Goal: Transaction & Acquisition: Purchase product/service

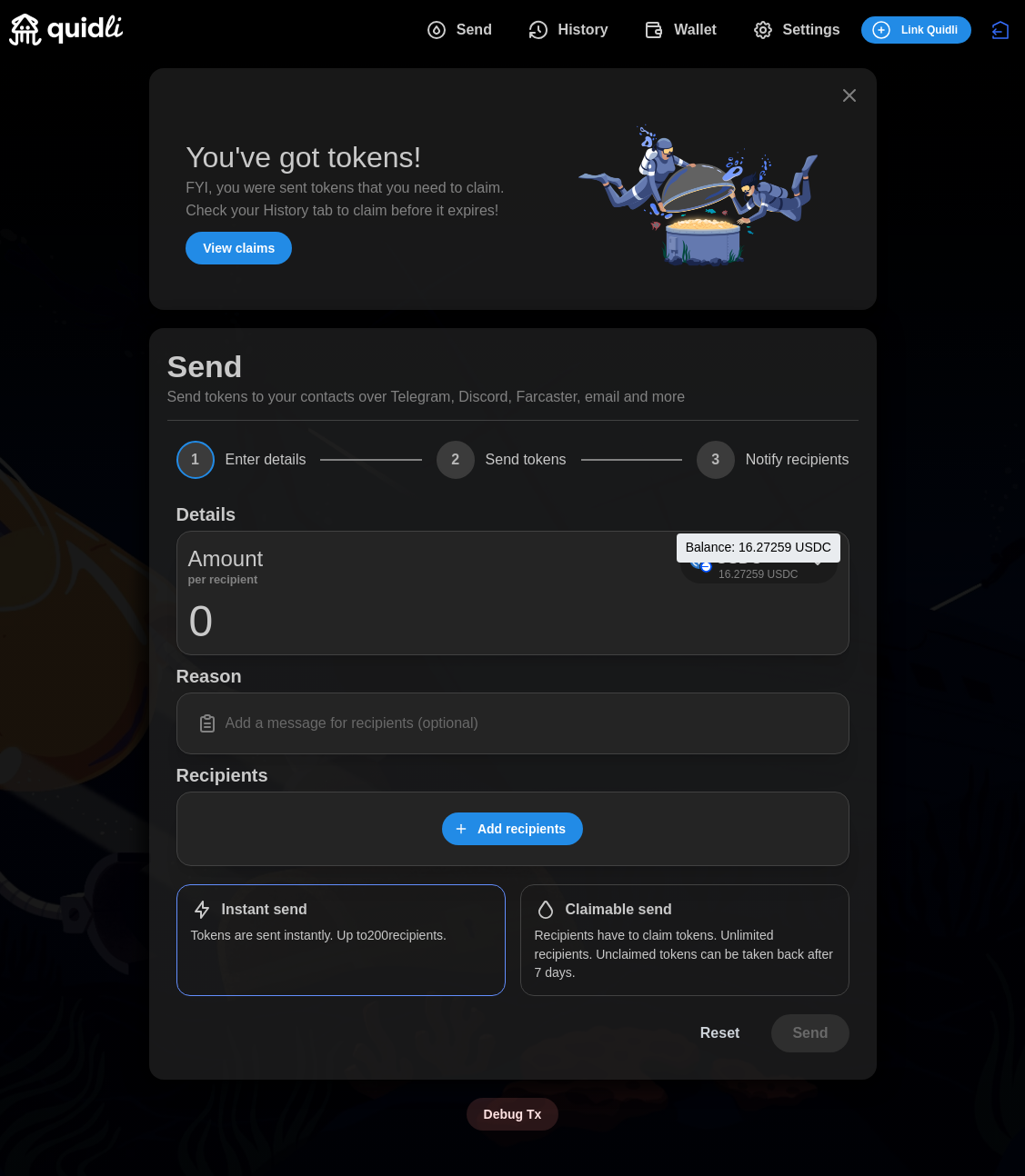
click at [757, 567] on p "16.27259 USDC" at bounding box center [758, 575] width 79 height 15
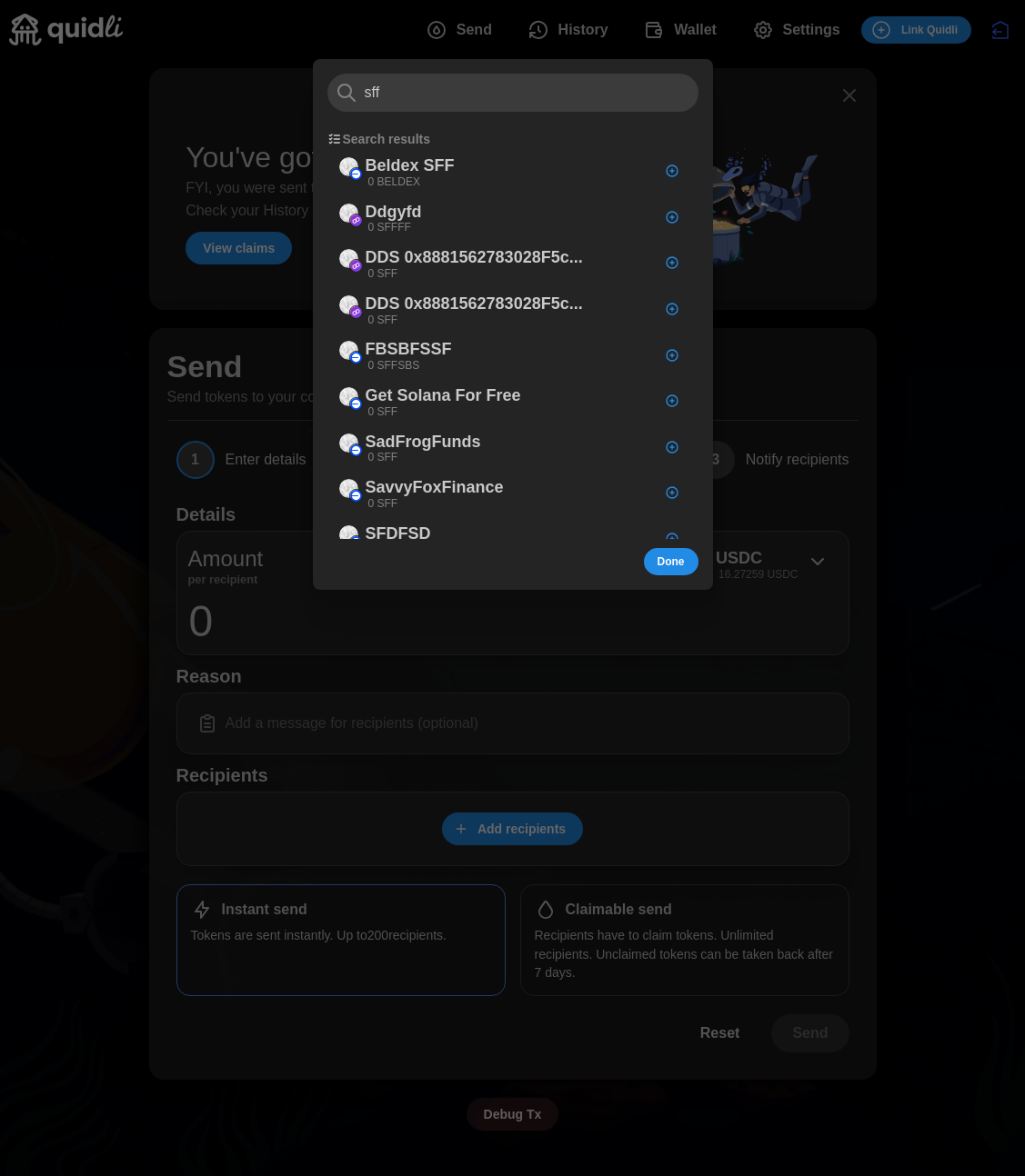
type input "sff"
click at [932, 605] on div at bounding box center [512, 588] width 1025 height 1176
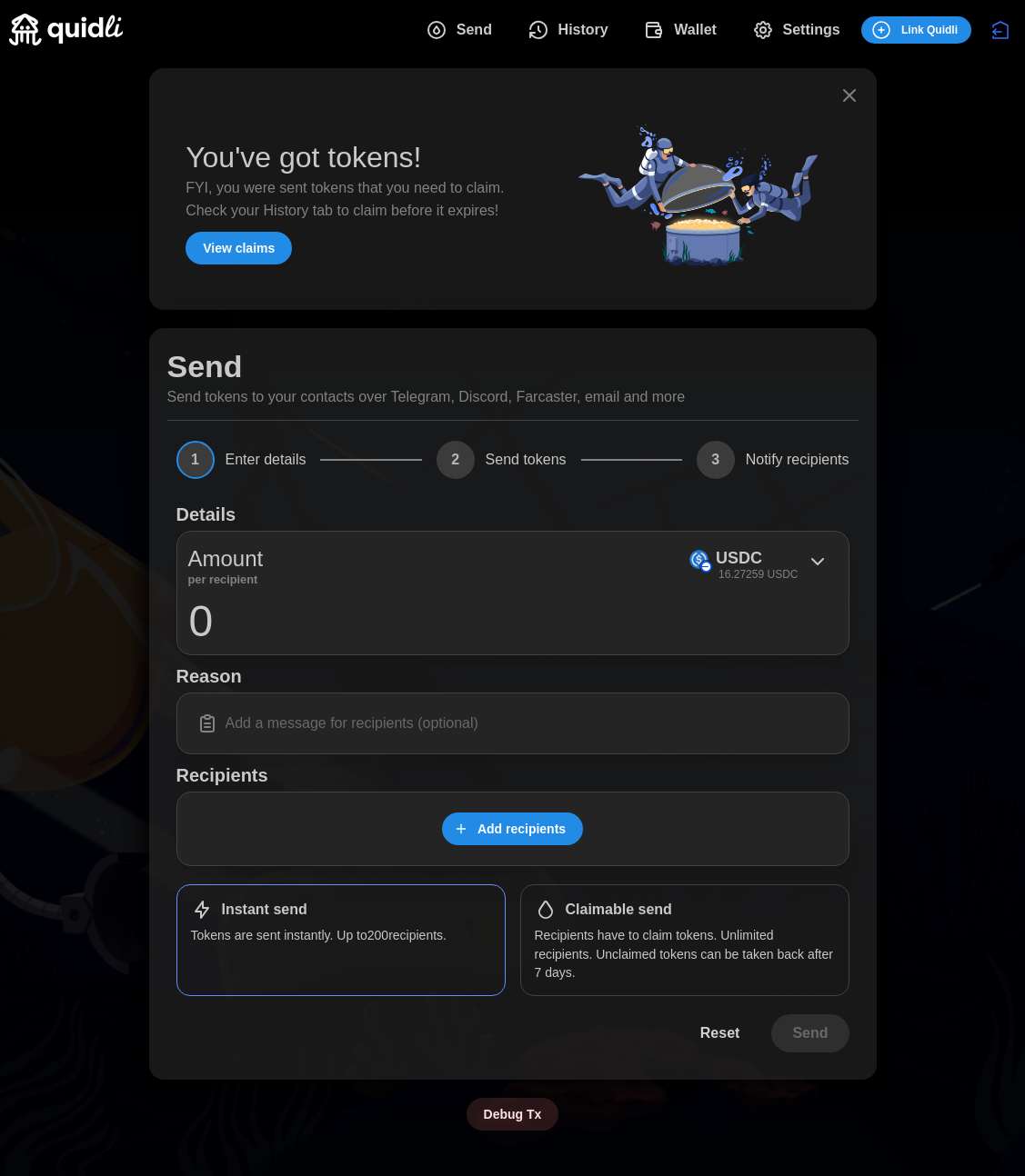
click at [717, 21] on button "Wallet" at bounding box center [683, 30] width 108 height 38
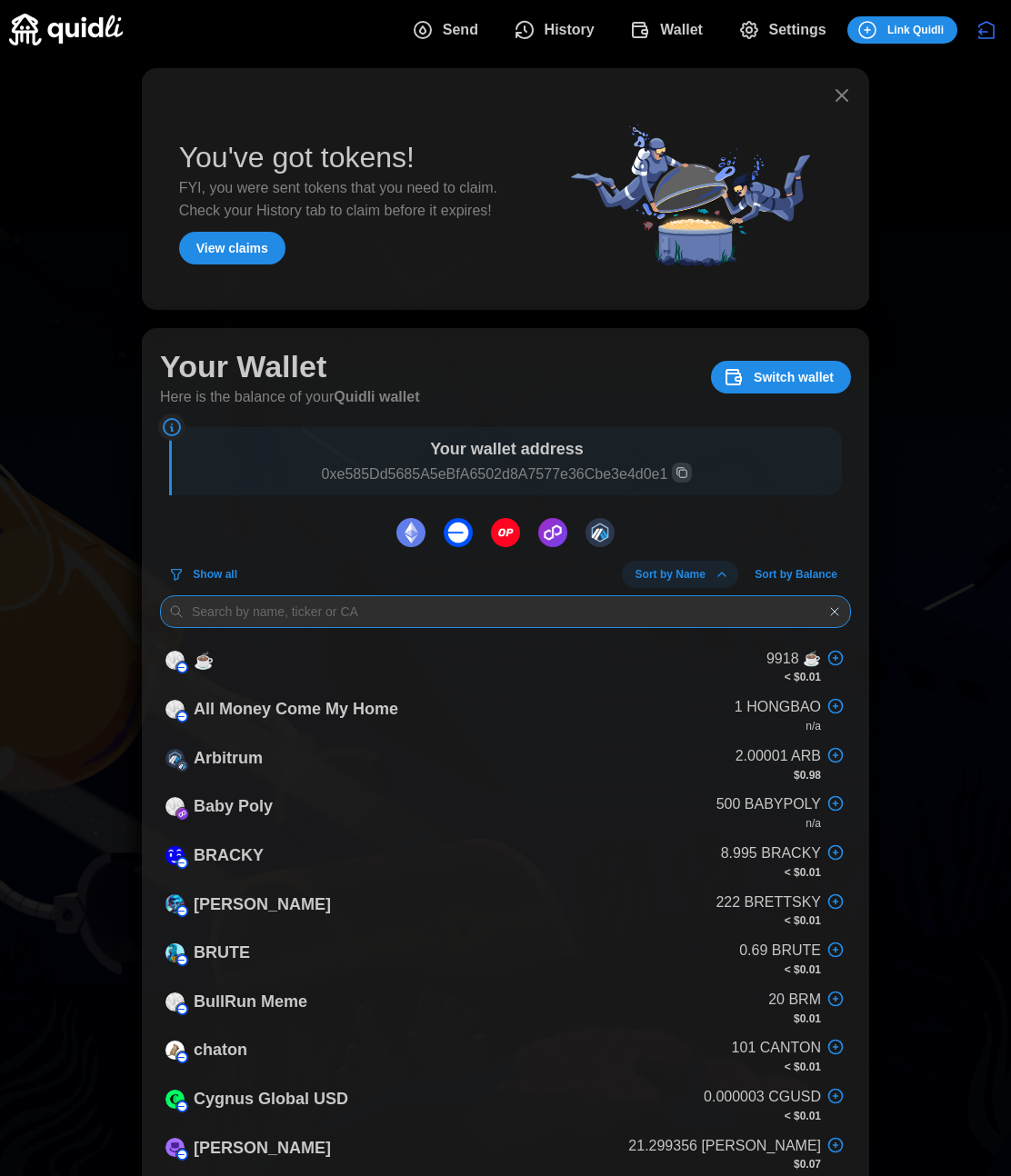
click at [403, 609] on input at bounding box center [505, 612] width 691 height 33
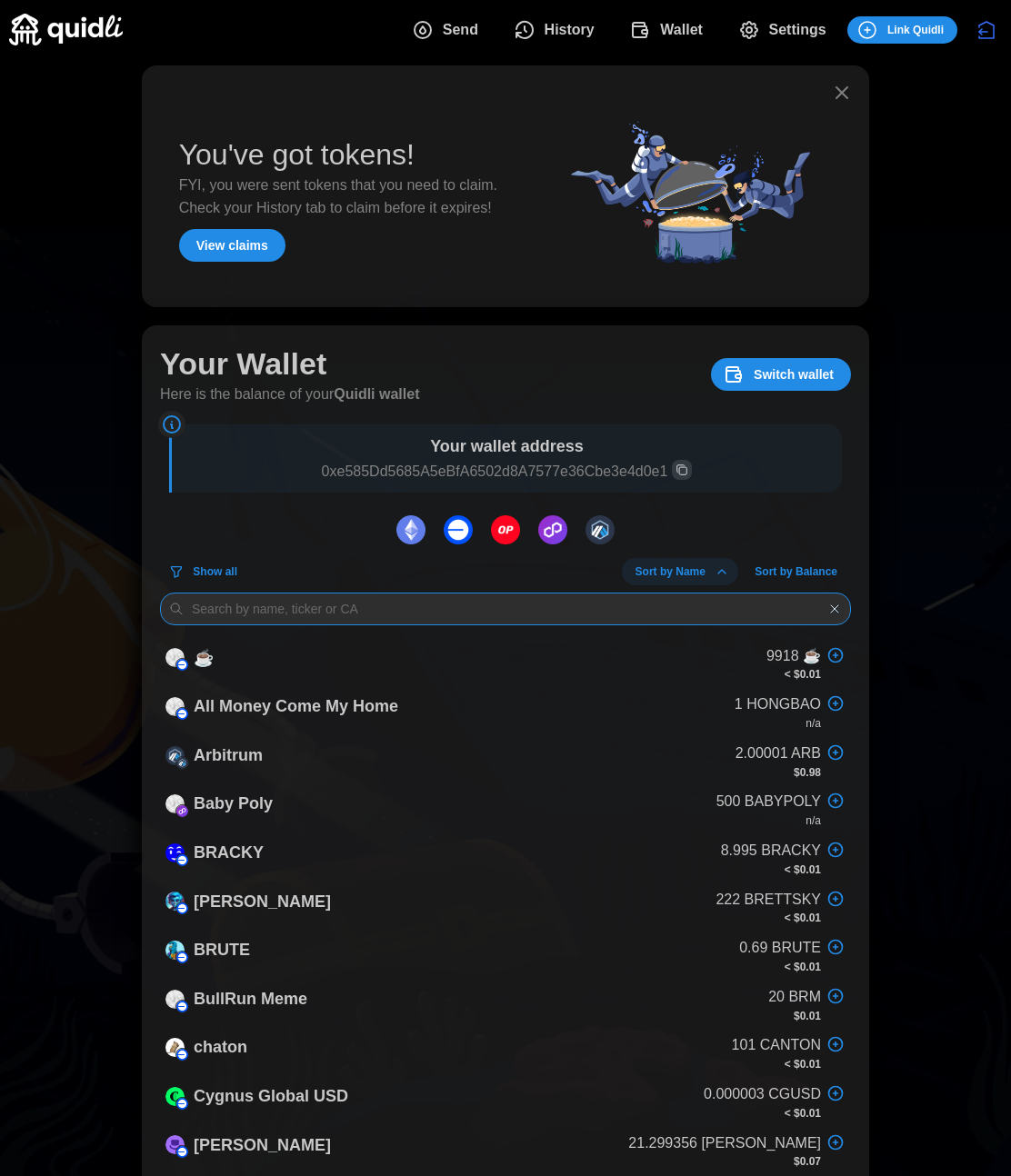
scroll to position [4, 0]
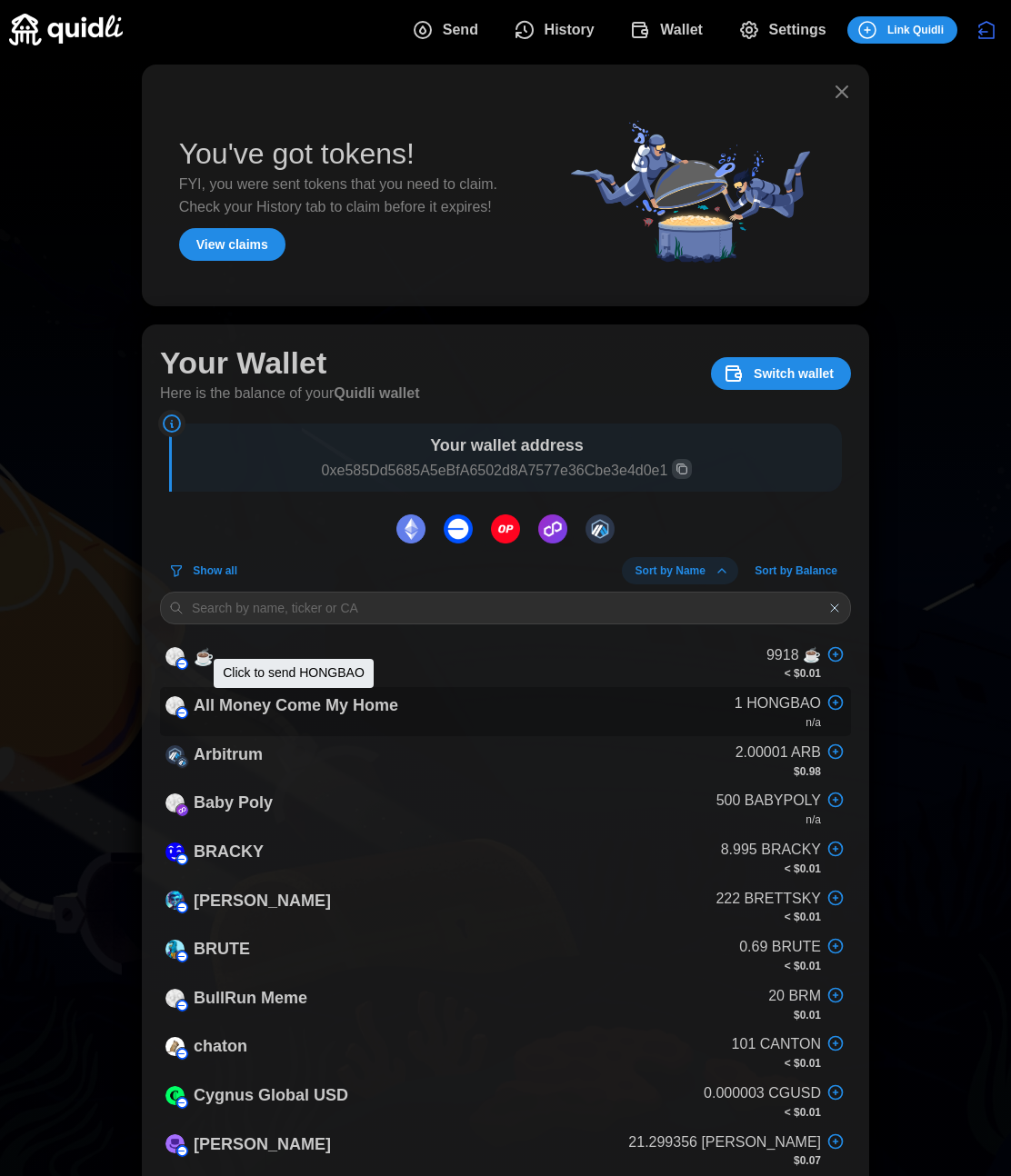
click at [314, 703] on p "All Money Come My Home" at bounding box center [296, 706] width 204 height 26
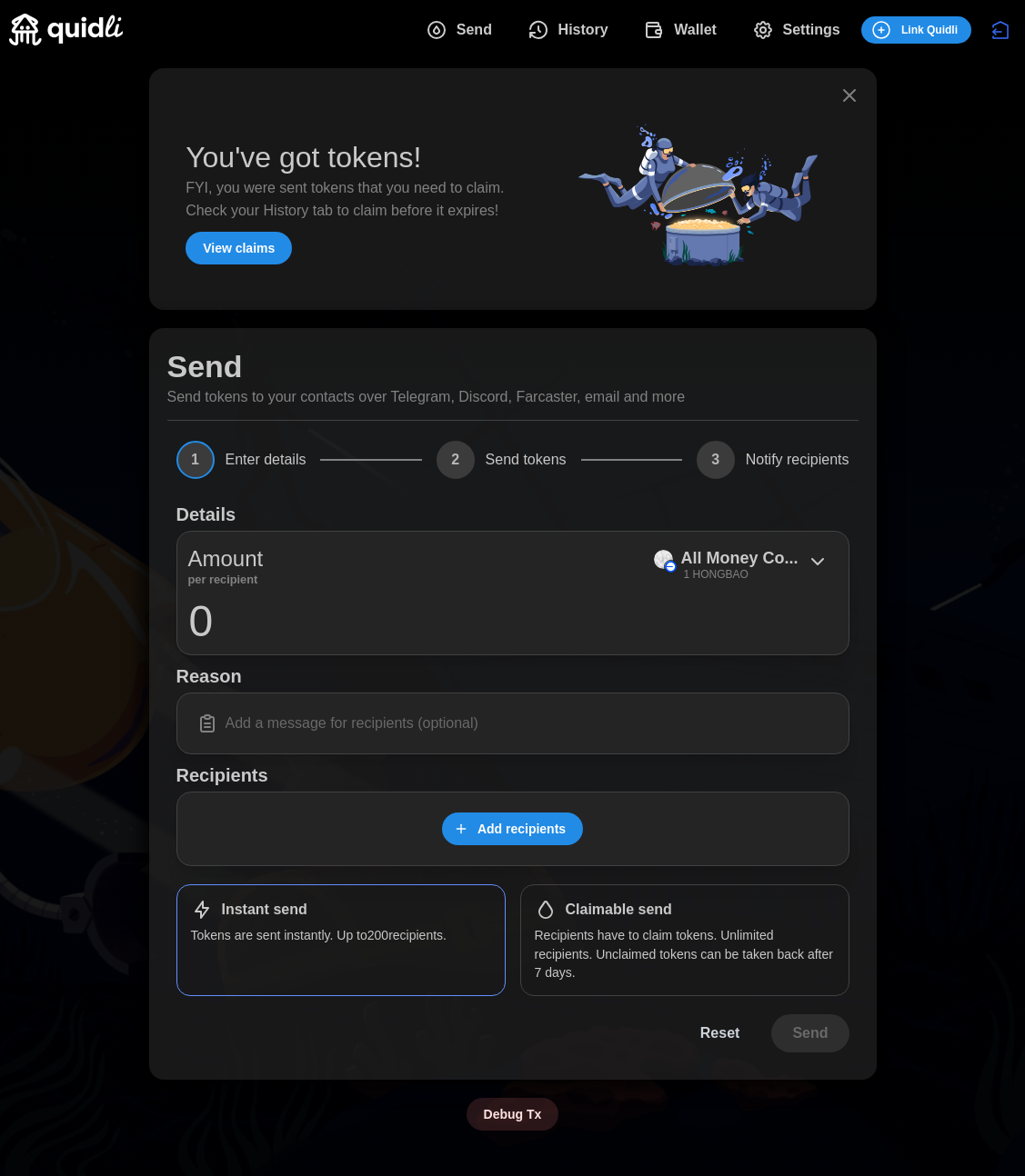
click at [856, 97] on icon "button" at bounding box center [848, 95] width 22 height 22
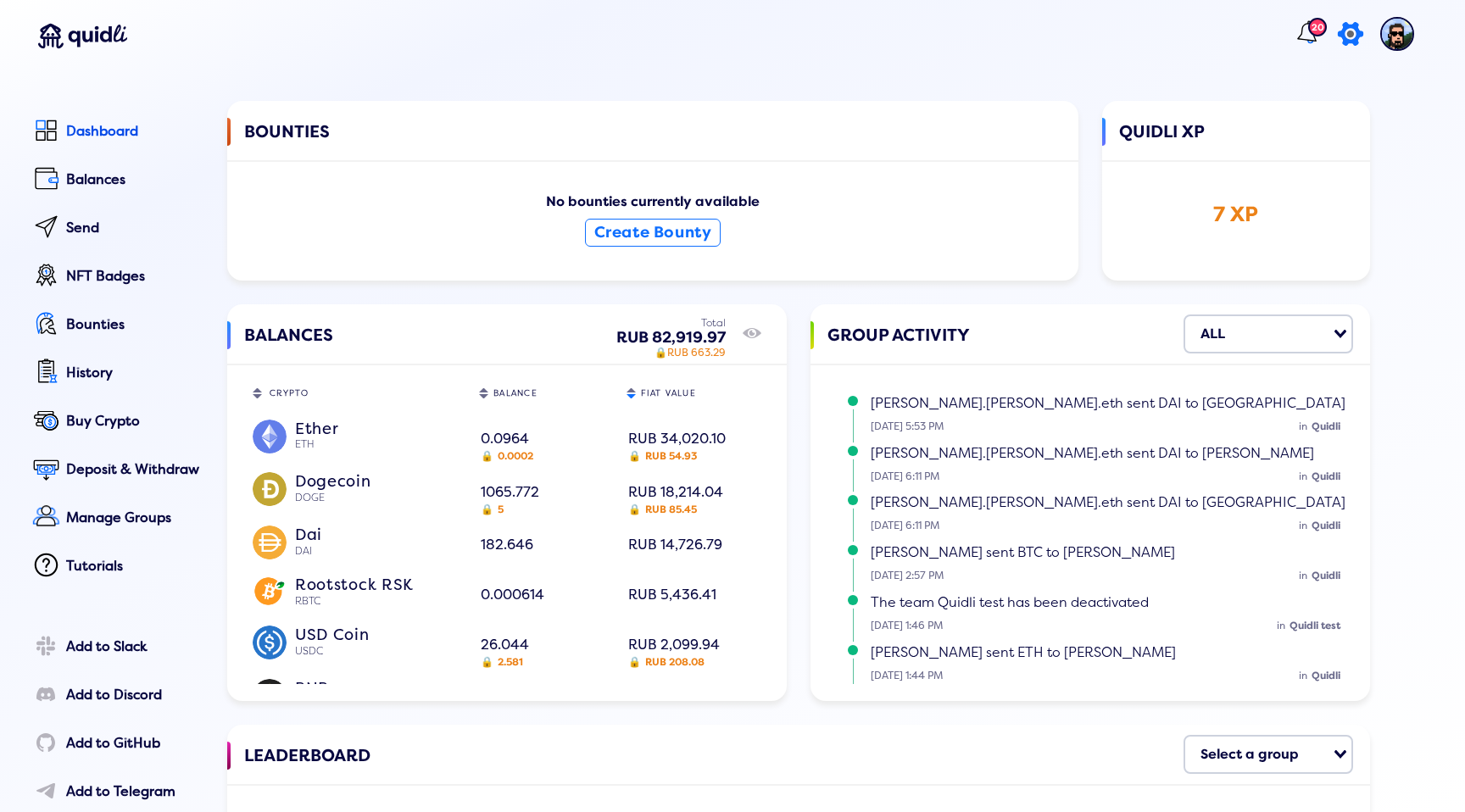
click at [1346, 34] on circle at bounding box center [1350, 34] width 10 height 10
select select "RUB"
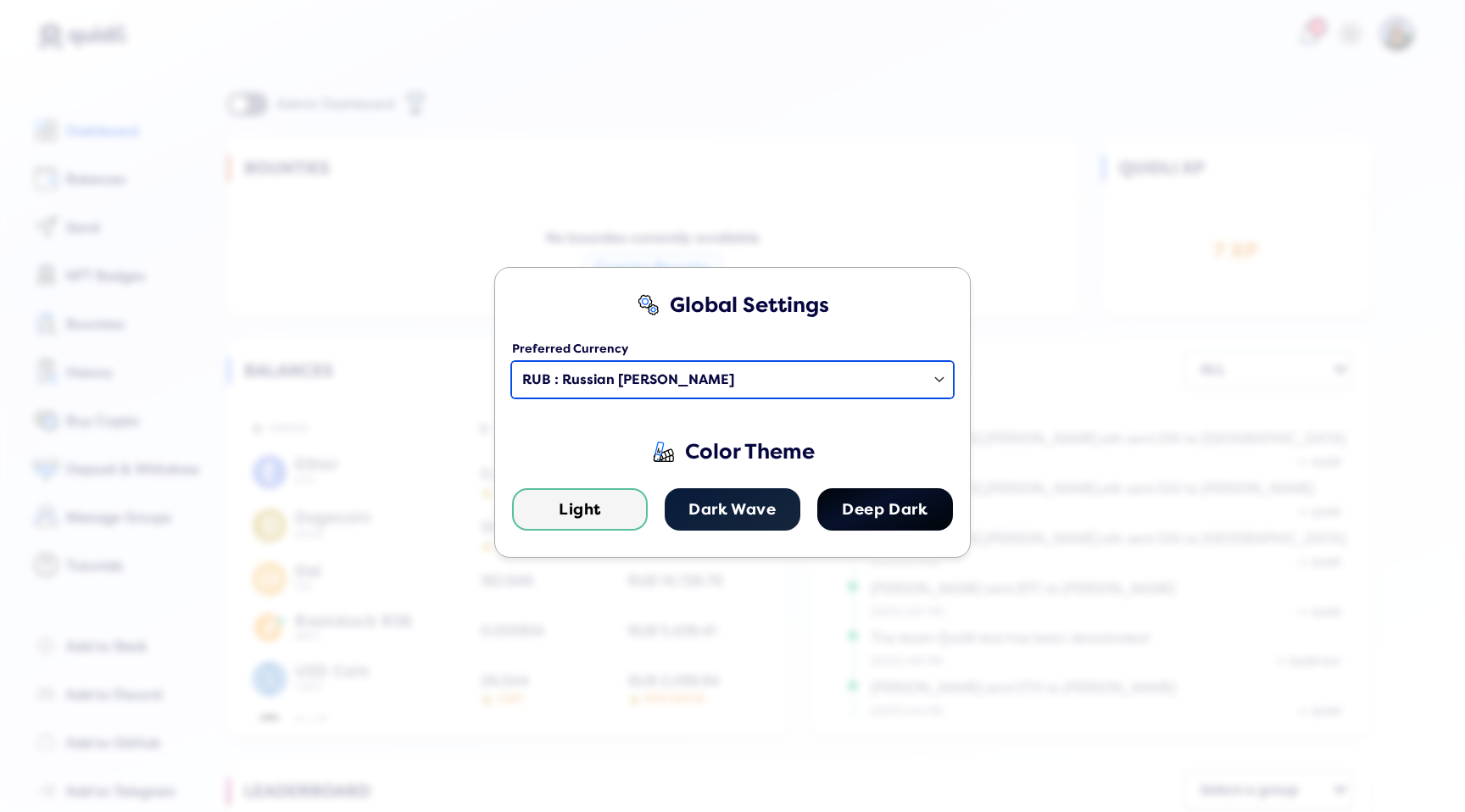
click at [555, 368] on select "Select a country USD: United States Dollar EUR: Euro AED : United Arab Emirates…" at bounding box center [733, 380] width 441 height 35
click at [602, 373] on select "Select a country USD: United States Dollar EUR: Euro AED : United Arab Emirates…" at bounding box center [733, 380] width 441 height 35
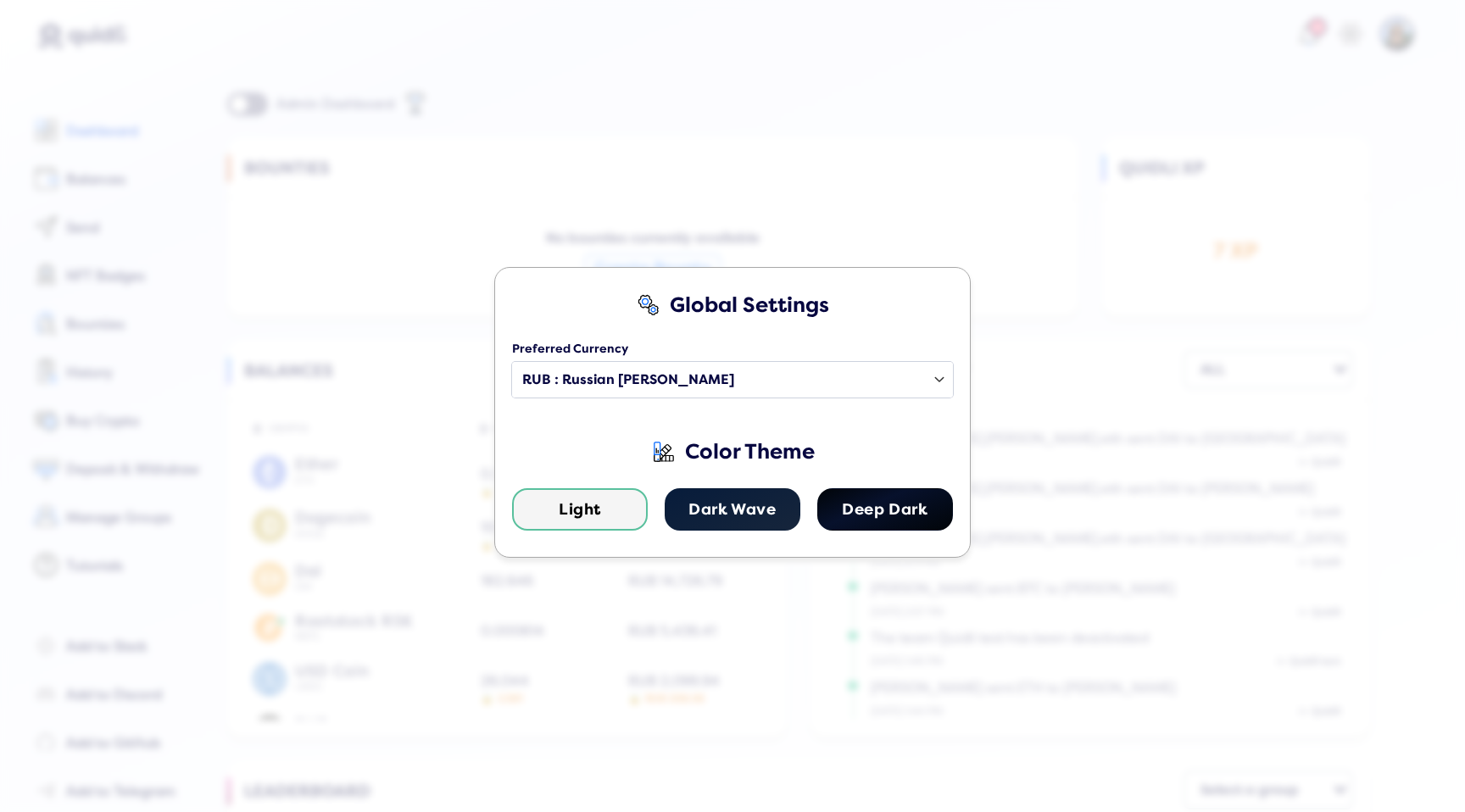
click at [923, 257] on div "Global Settings Preferred Currency Select a country USD: United States Dollar E…" at bounding box center [732, 406] width 1465 height 812
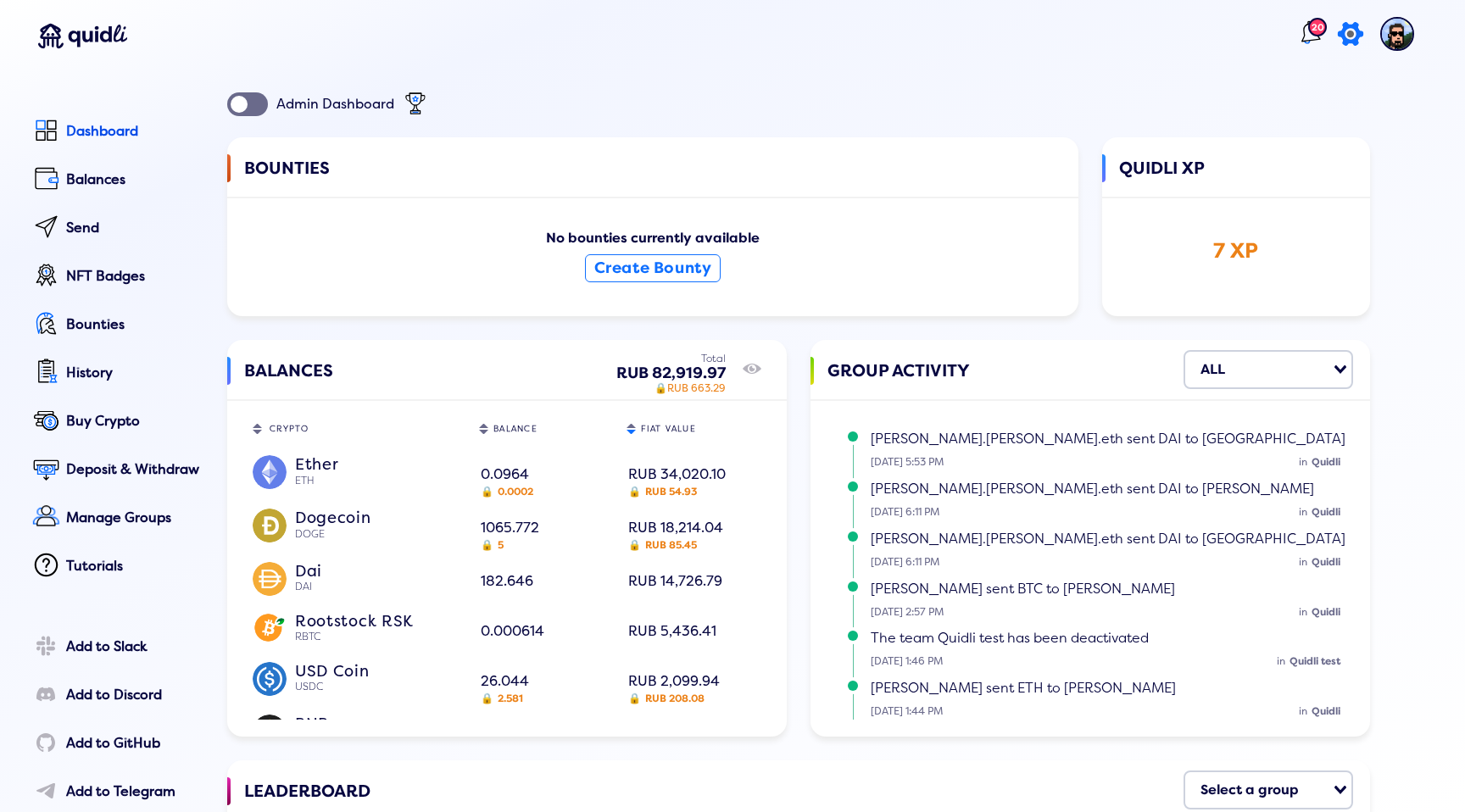
click at [1343, 39] on icon at bounding box center [1349, 34] width 33 height 34
select select "RUB"
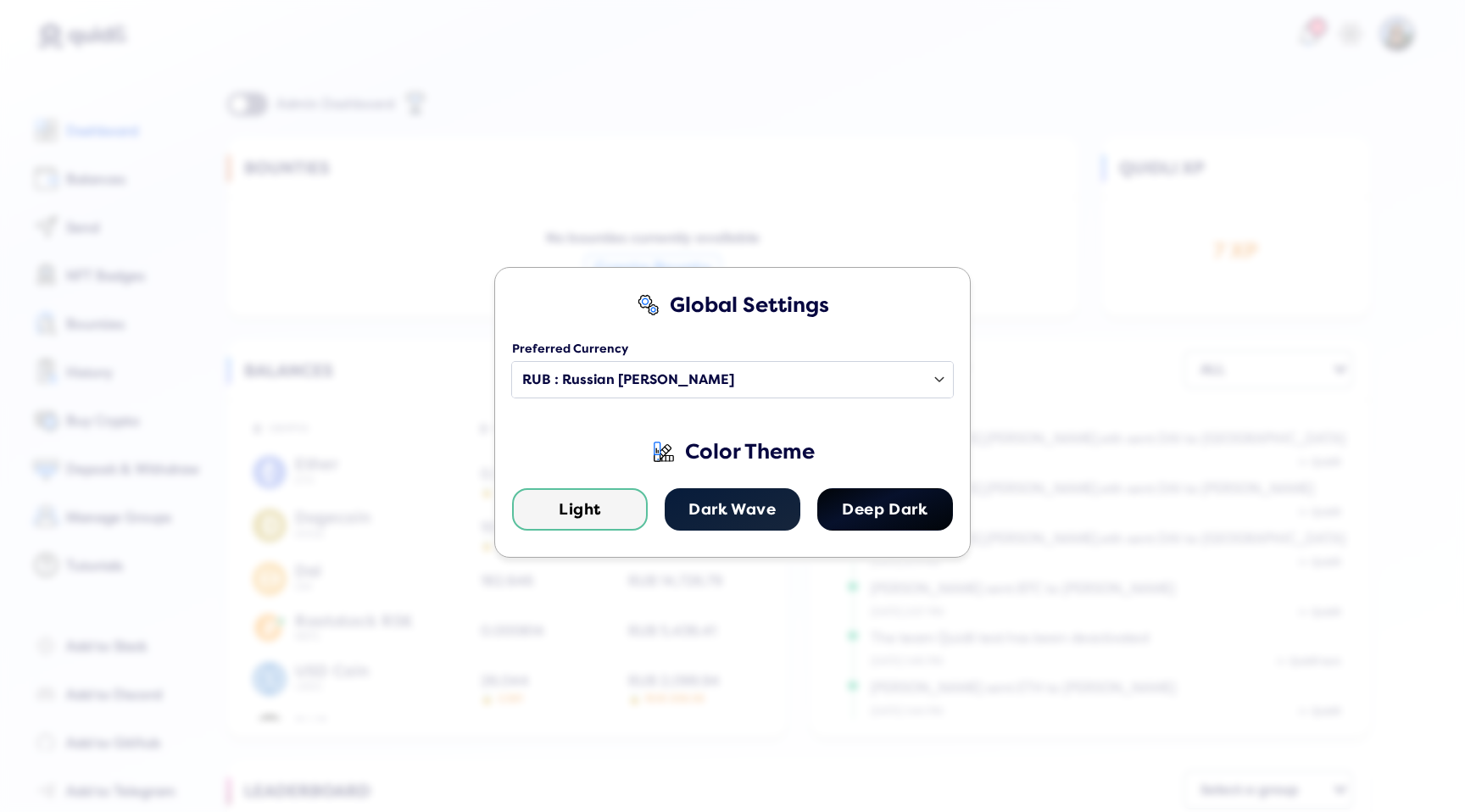
click at [562, 146] on div "Global Settings Preferred Currency Select a country USD: United States Dollar E…" at bounding box center [732, 406] width 1465 height 812
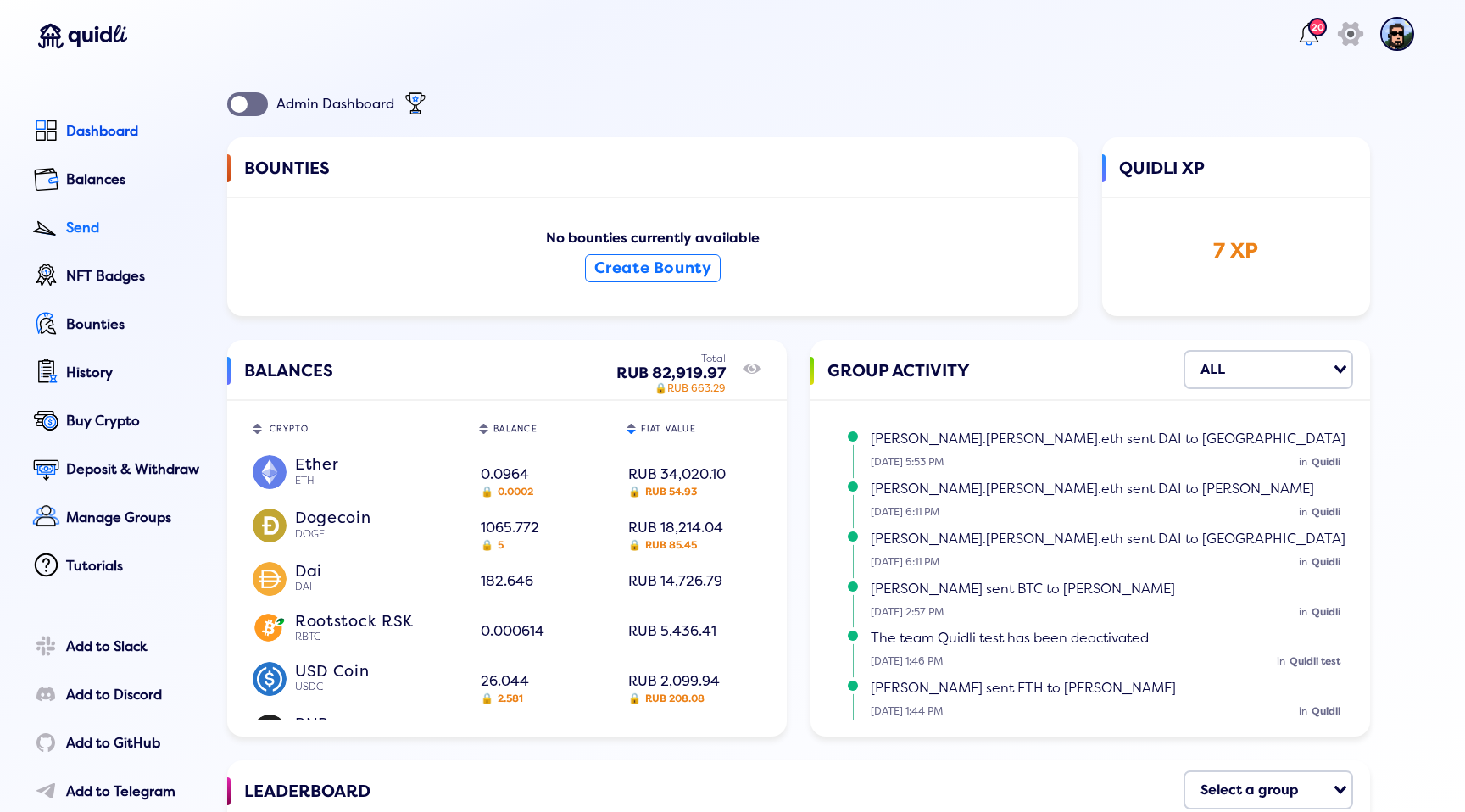
click at [75, 237] on link "Send" at bounding box center [116, 228] width 176 height 38
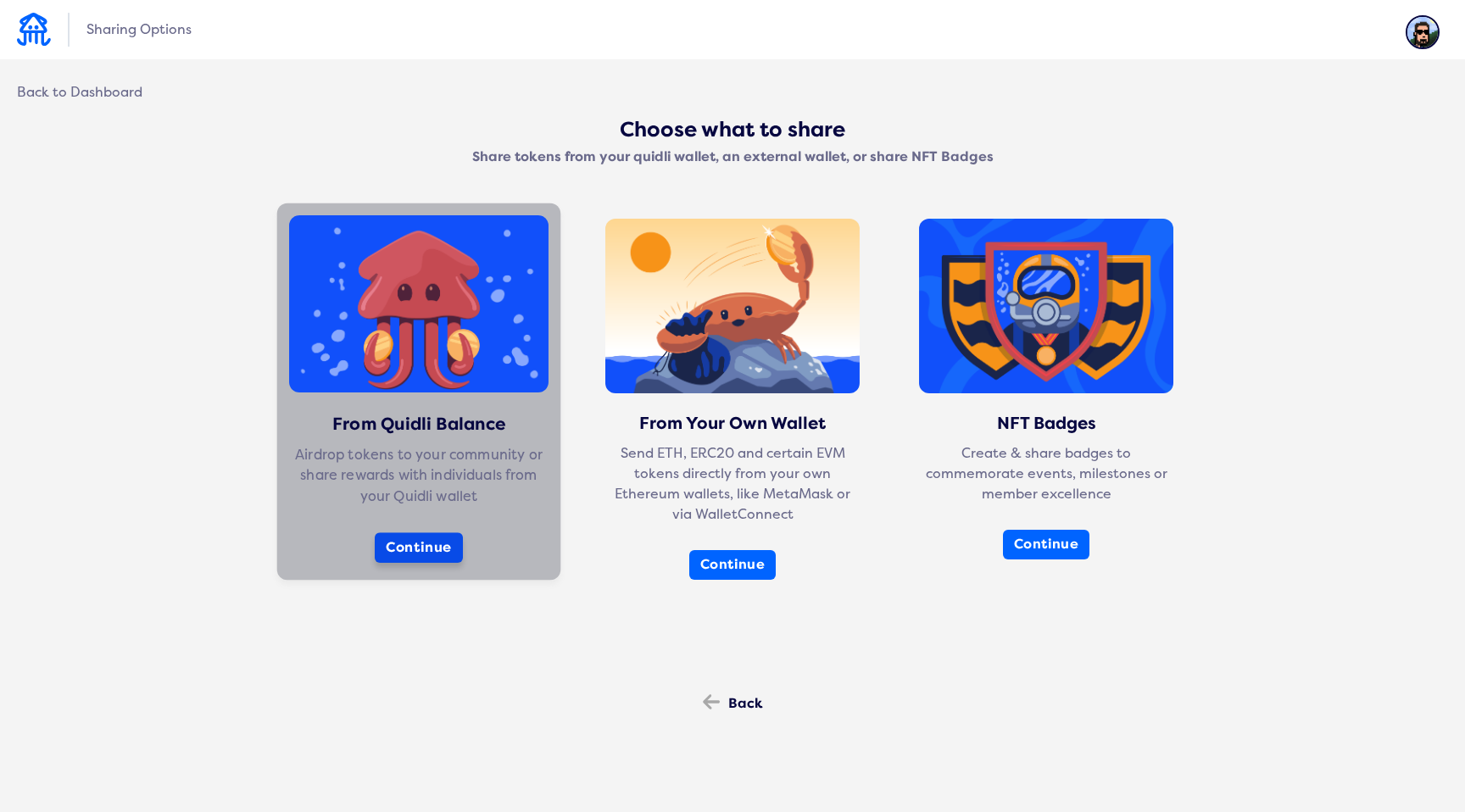
click at [442, 553] on button "Continue" at bounding box center [419, 548] width 88 height 31
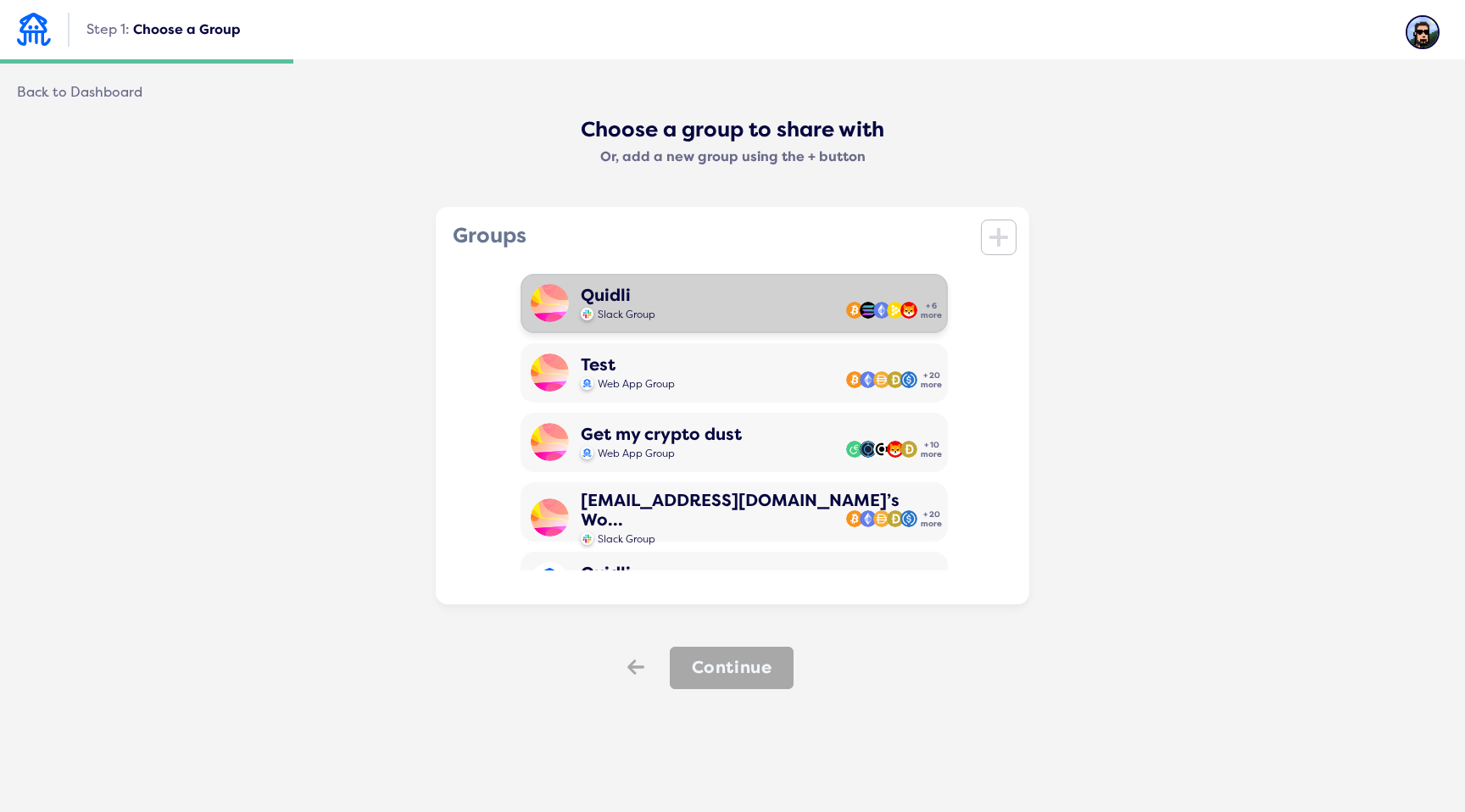
click at [641, 302] on div "Quidli" at bounding box center [618, 295] width 75 height 19
click at [709, 648] on div "Choose a group to share with Or, add a new group using the + button Groups icon…" at bounding box center [732, 405] width 1431 height 573
click at [724, 659] on button "Continue" at bounding box center [732, 668] width 124 height 42
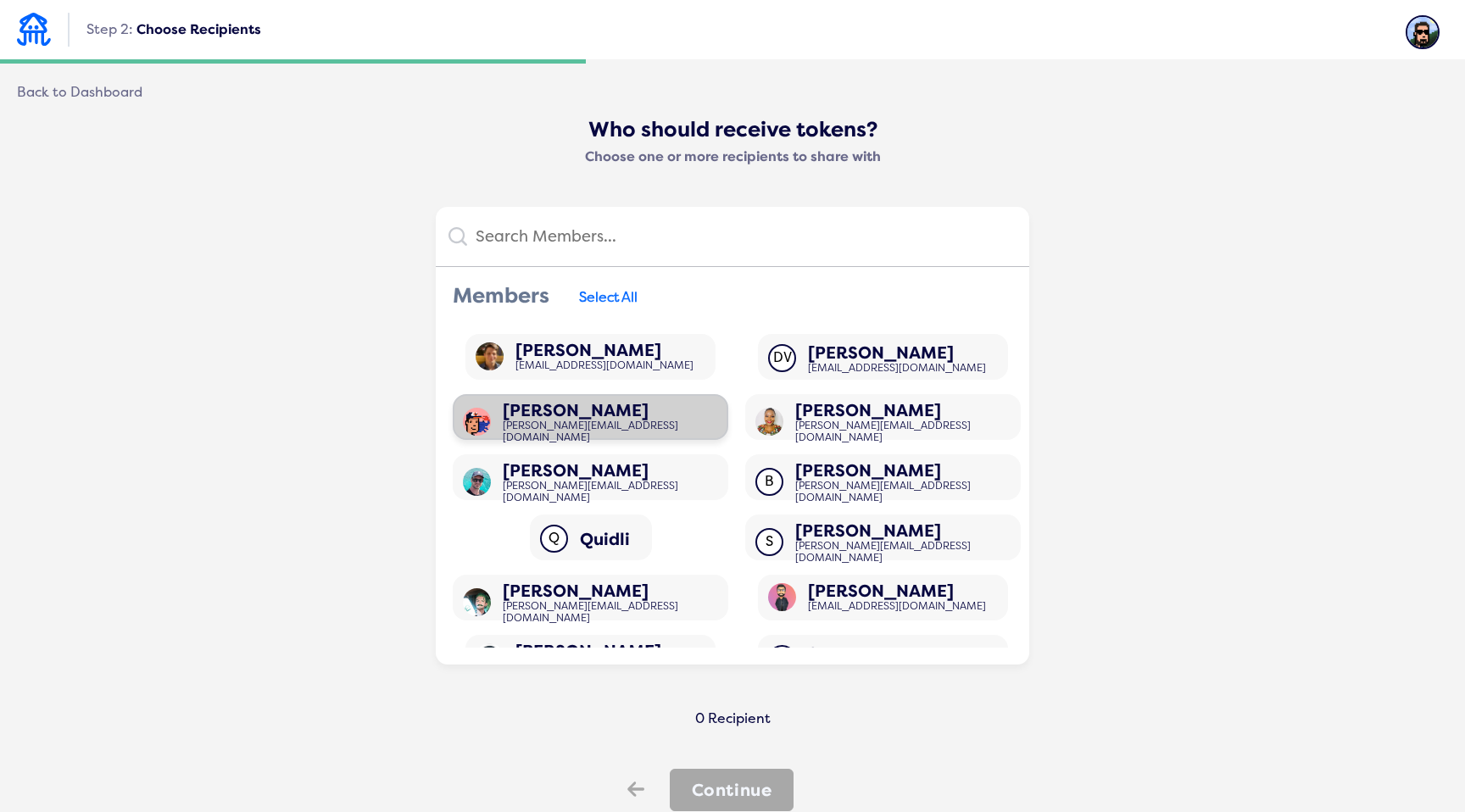
click at [574, 412] on div "Justin justin@quid.li" at bounding box center [590, 417] width 275 height 46
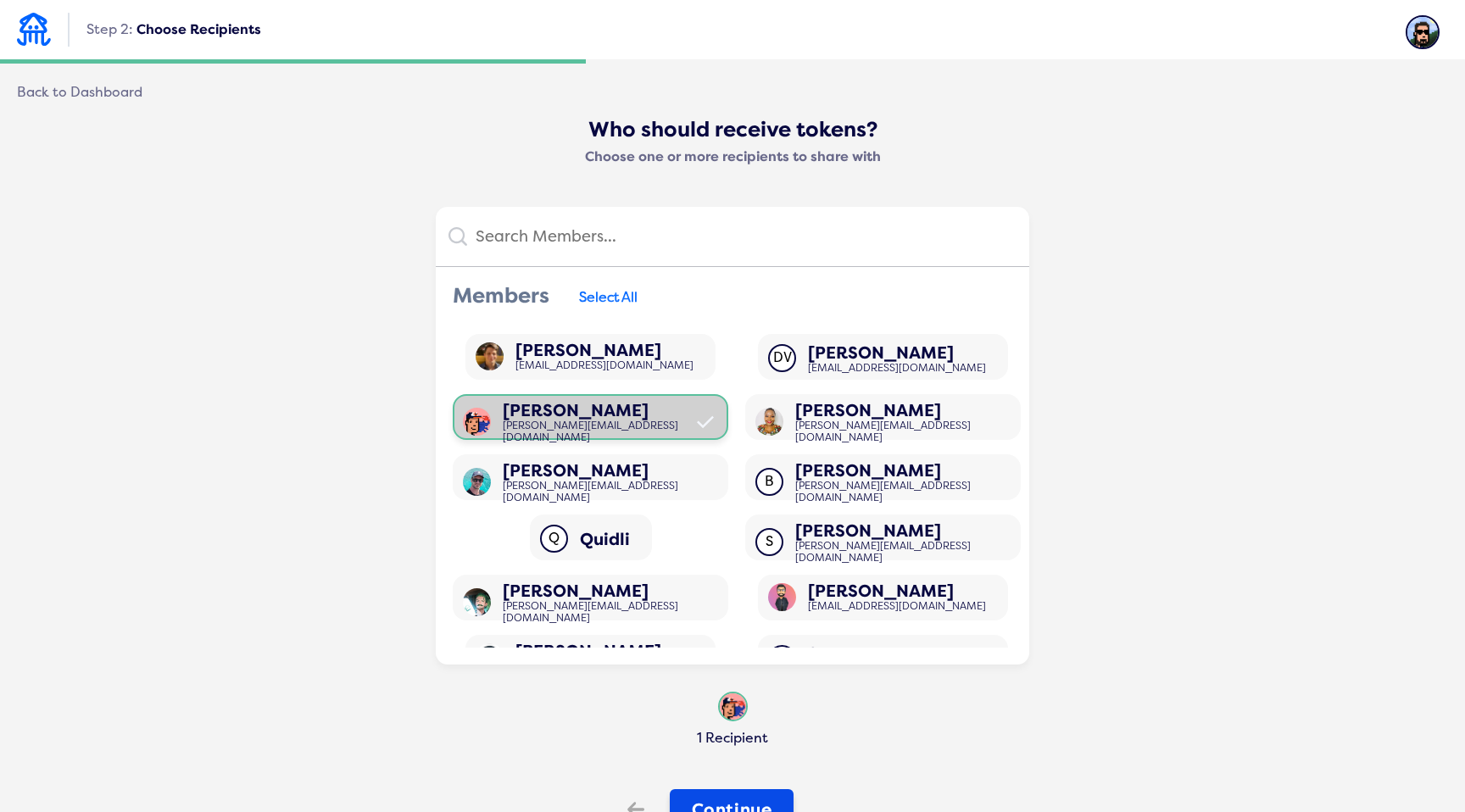
click at [708, 801] on button "Continue" at bounding box center [732, 810] width 124 height 42
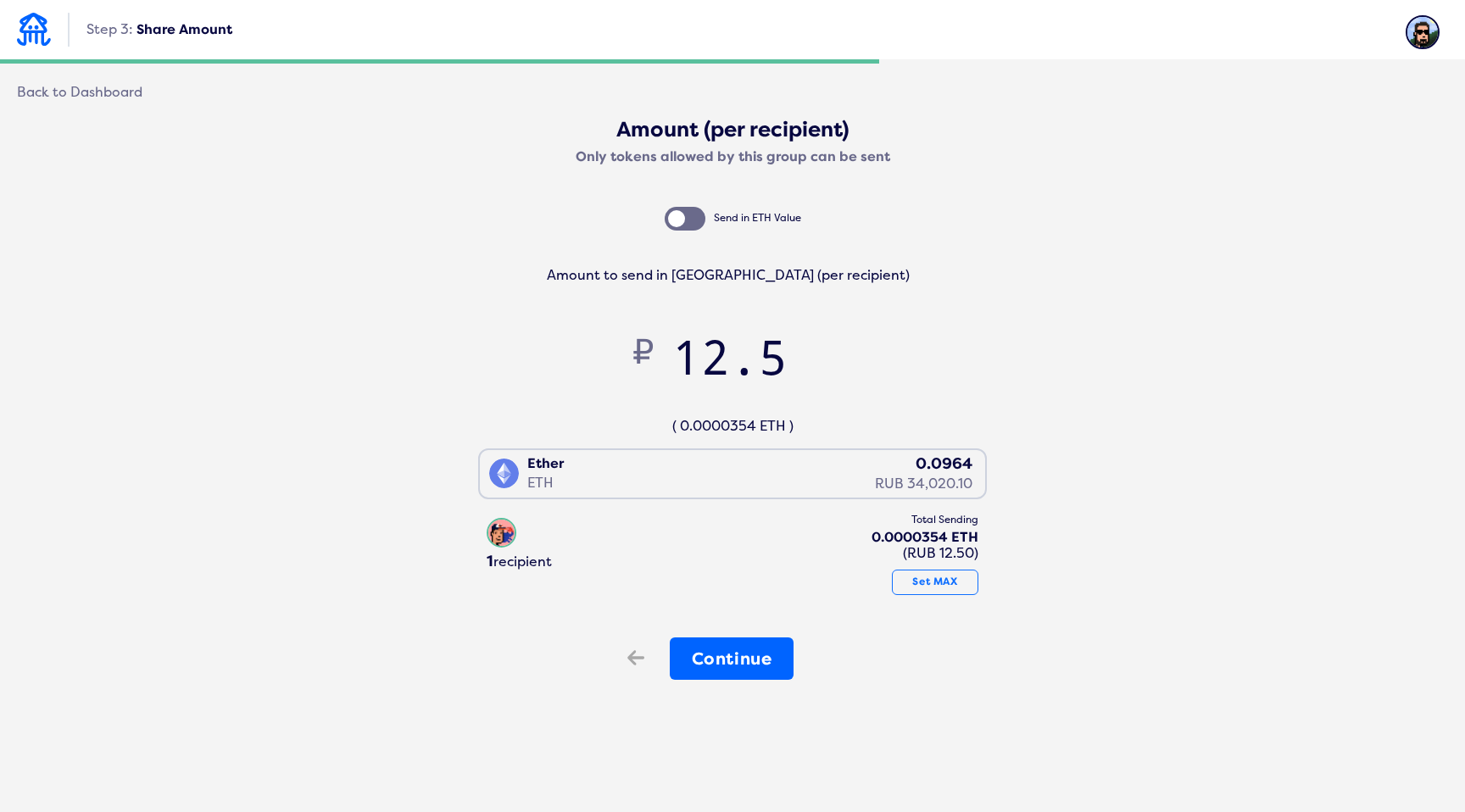
type input "12"
type input "12.4"
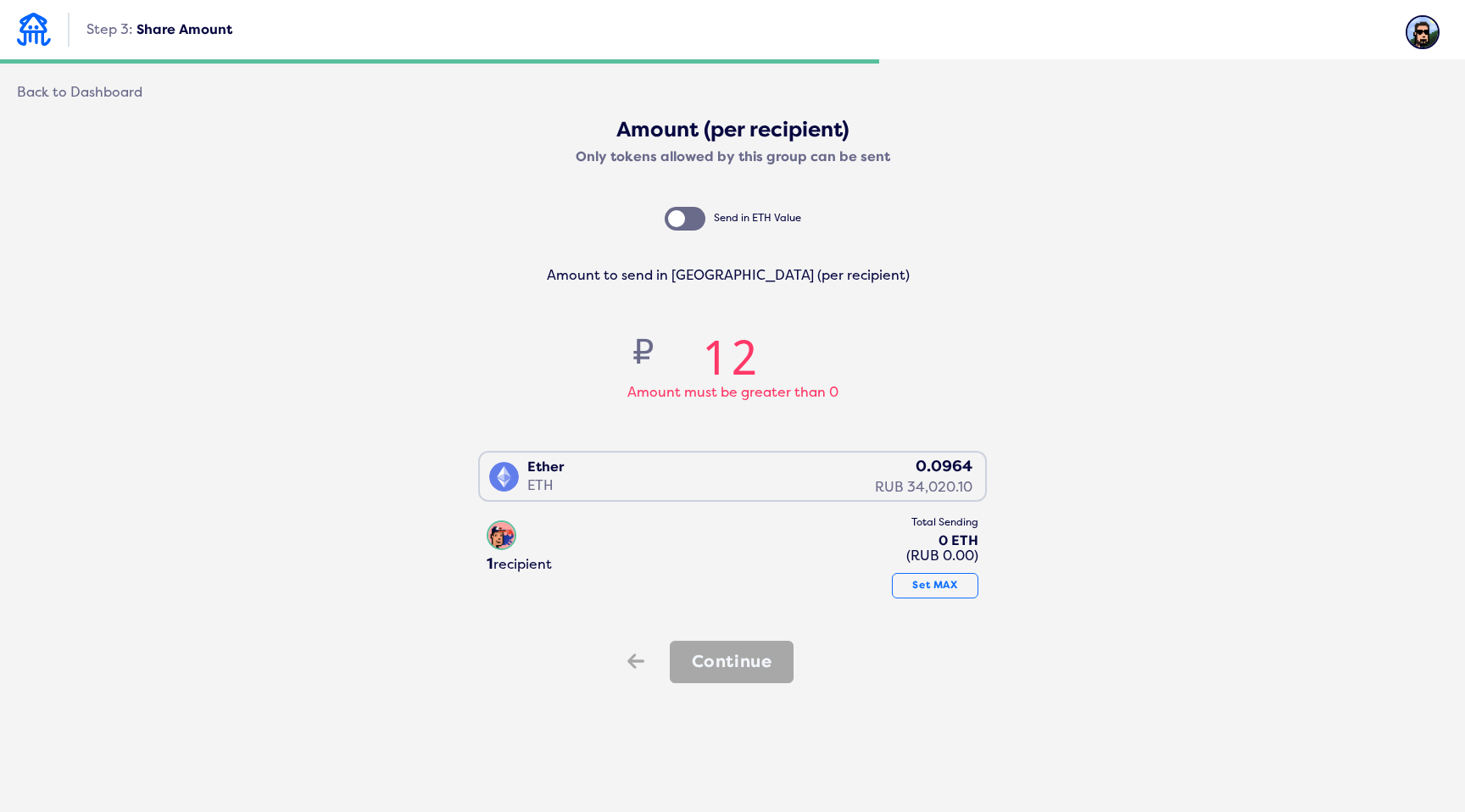
type input "1"
type input "0"
type input "0000000"
type input "0"
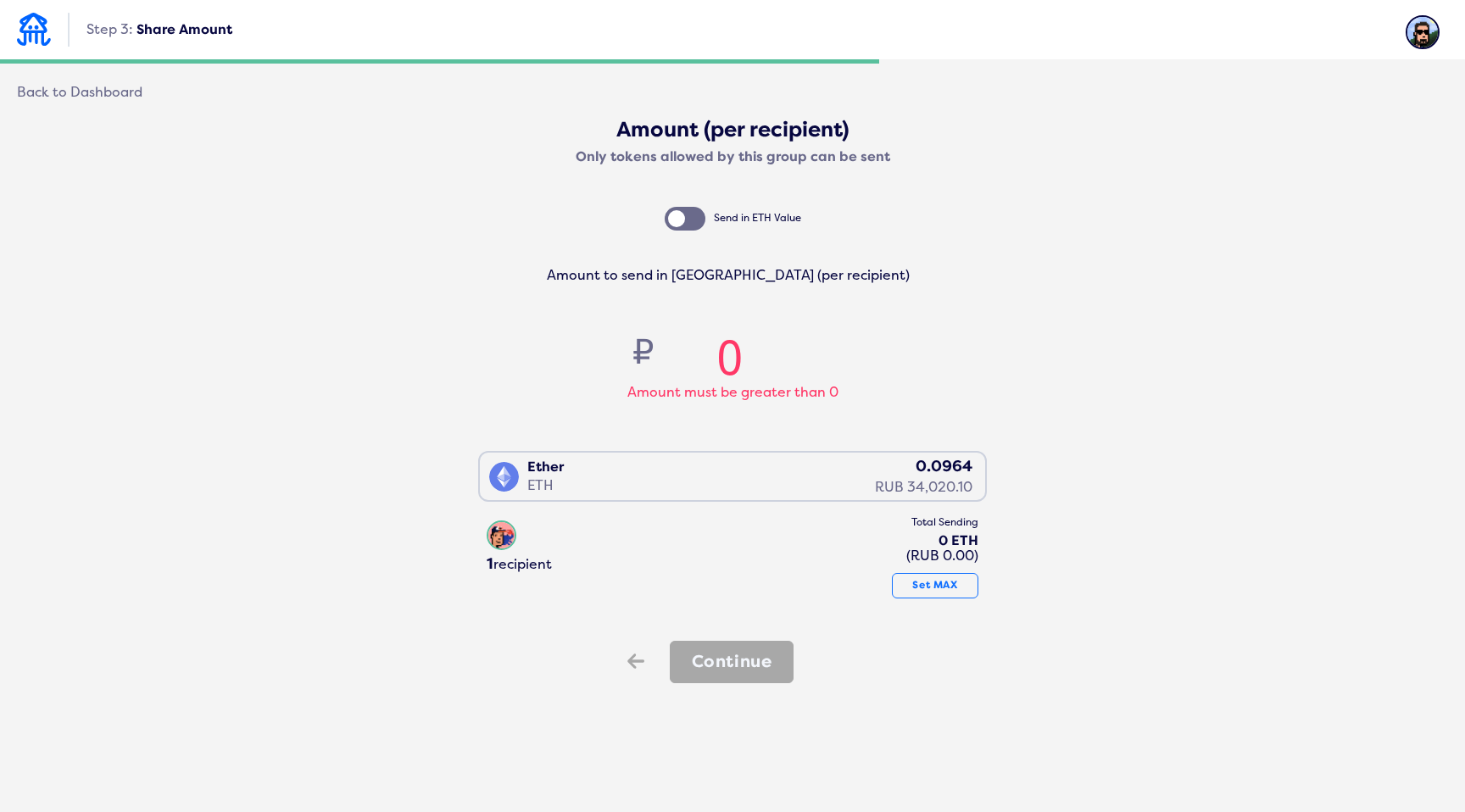
click at [1335, 48] on div "Step 3: Share Amount" at bounding box center [732, 29] width 1465 height 59
click at [1416, 35] on img at bounding box center [1423, 32] width 34 height 34
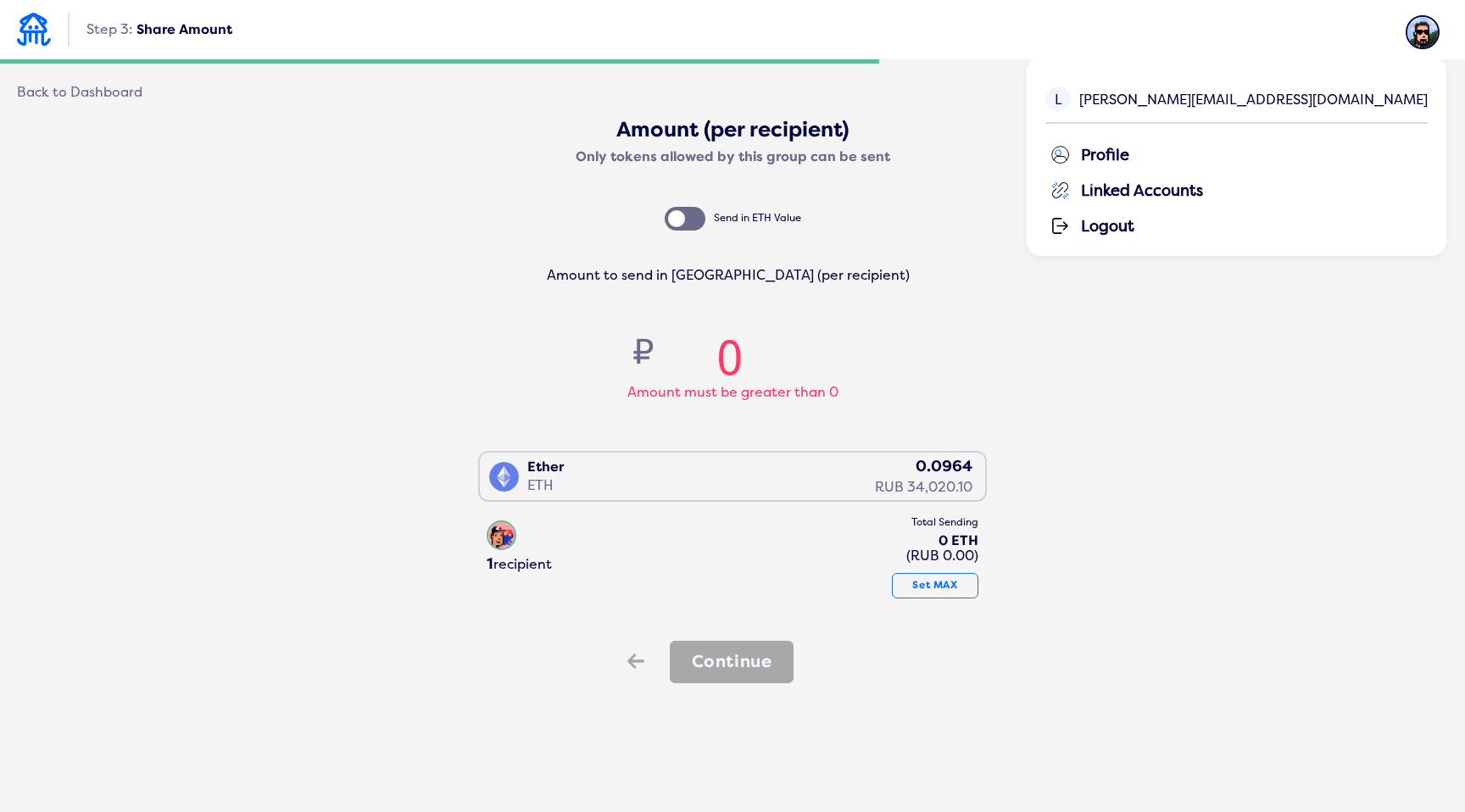
click at [1313, 158] on div "Profile" at bounding box center [1238, 153] width 378 height 26
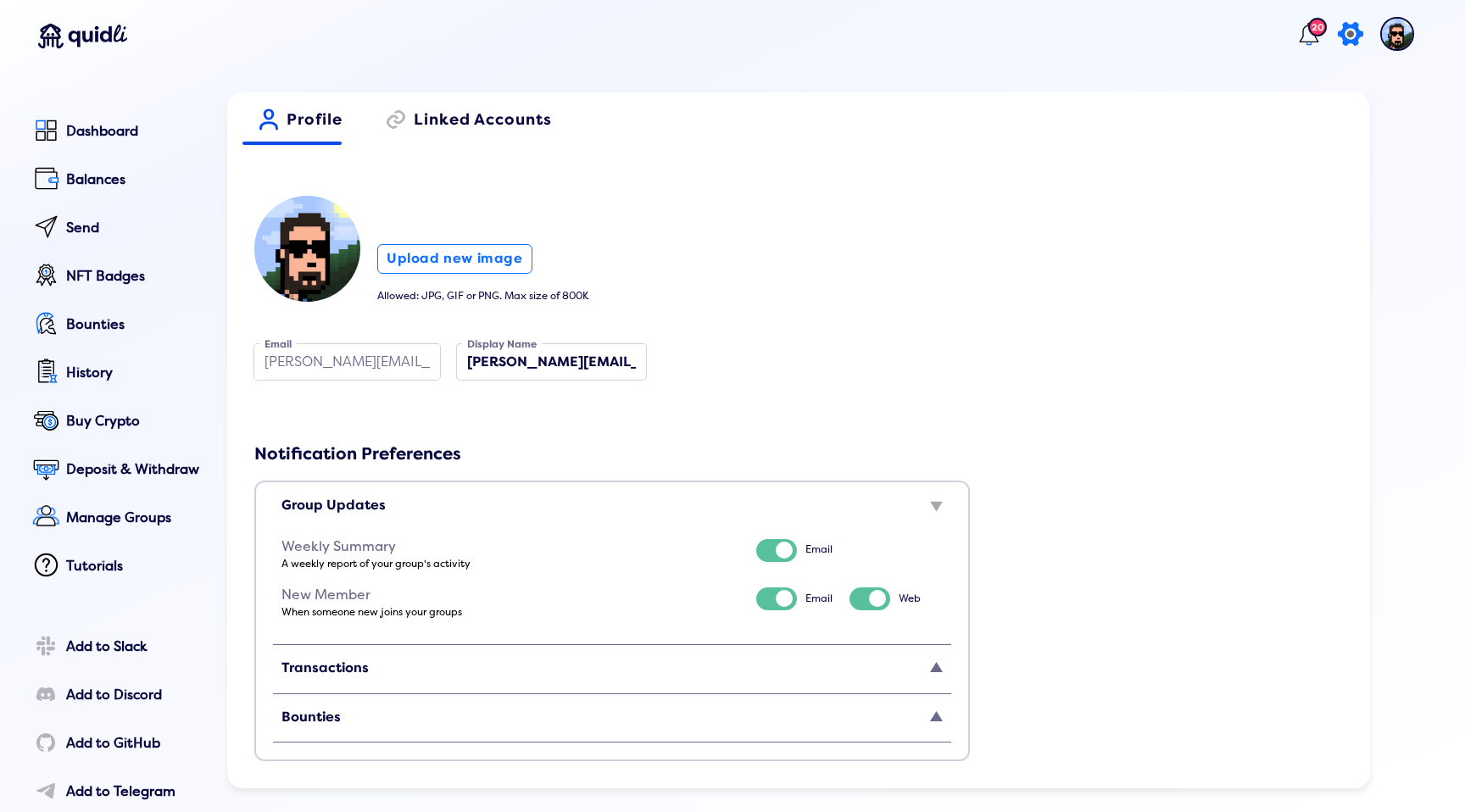
click at [1337, 28] on icon at bounding box center [1349, 34] width 33 height 34
select select "RUB"
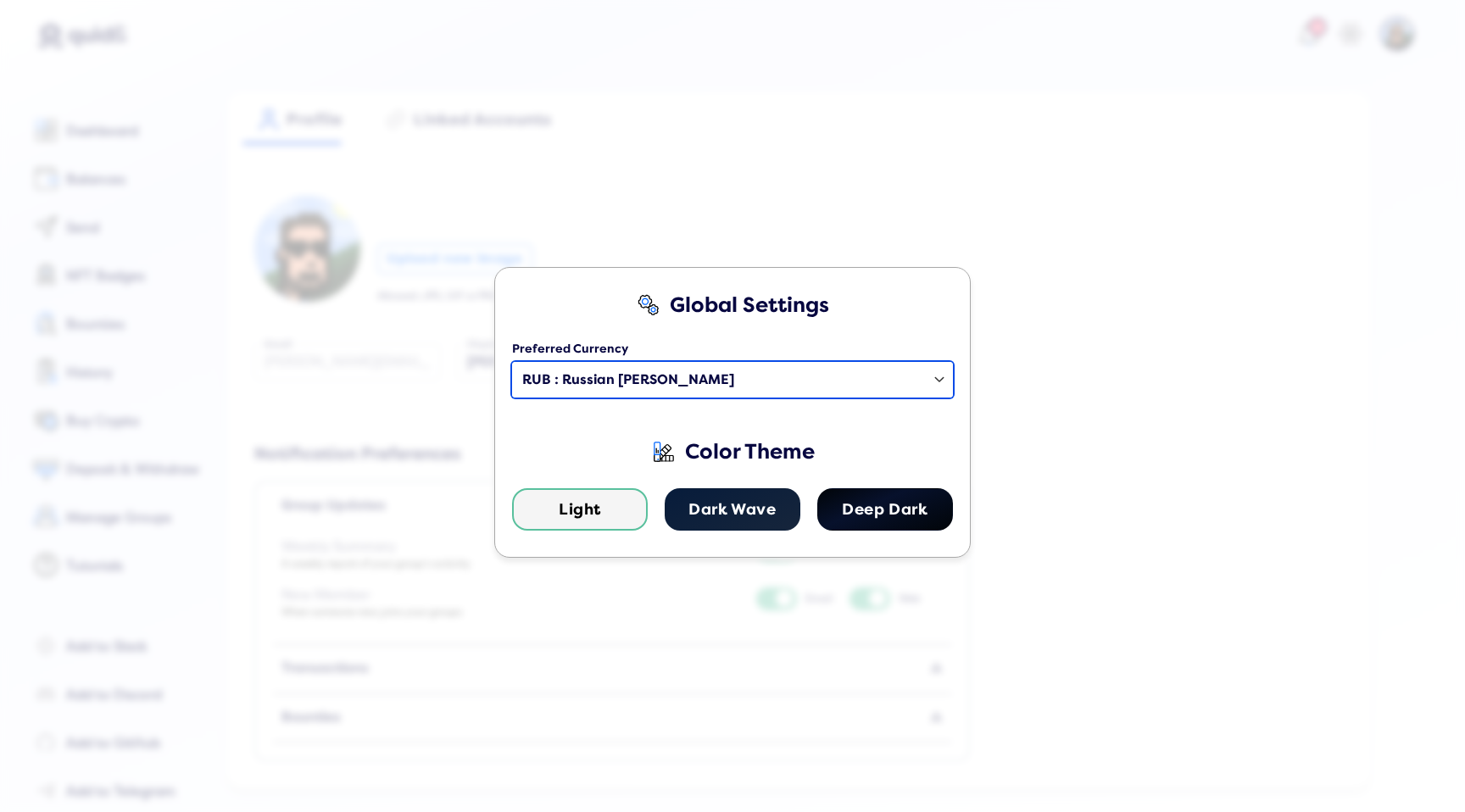
click at [696, 366] on select "Select a country USD: United States Dollar EUR: Euro AED : United Arab Emirates…" at bounding box center [733, 380] width 441 height 35
